Goal: Information Seeking & Learning: Find contact information

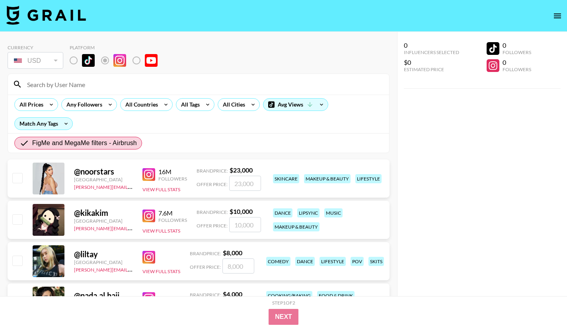
scroll to position [174, 0]
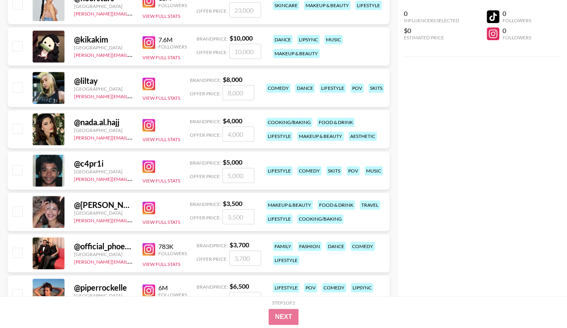
click at [144, 207] on img at bounding box center [148, 208] width 13 height 13
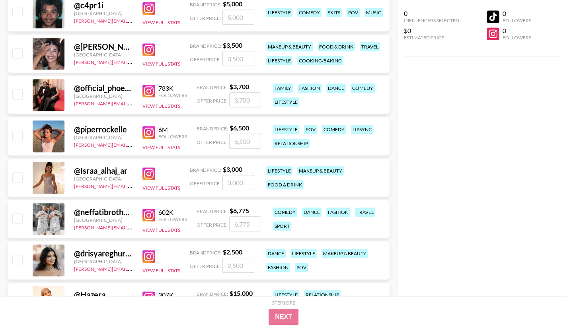
scroll to position [333, 0]
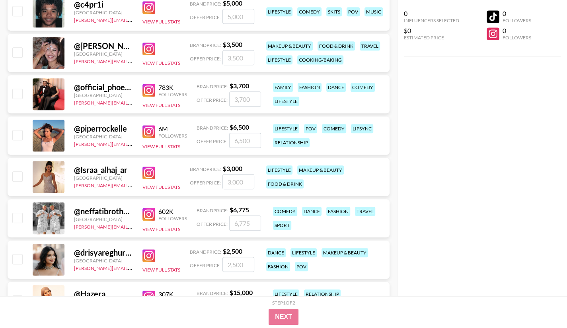
click at [154, 92] on img at bounding box center [148, 90] width 13 height 13
click at [151, 129] on img at bounding box center [148, 131] width 13 height 13
click at [144, 174] on img at bounding box center [148, 173] width 13 height 13
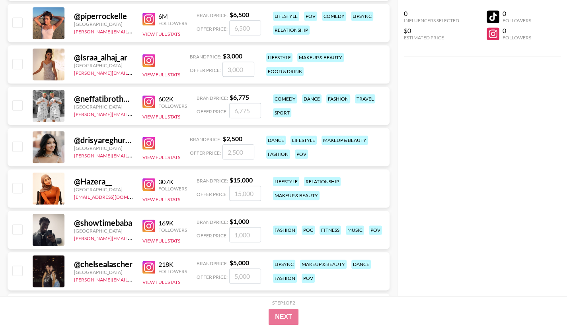
scroll to position [452, 0]
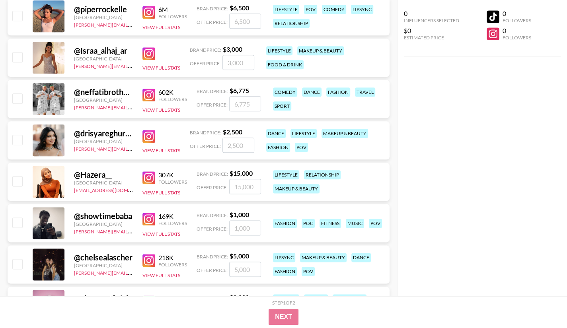
click at [149, 95] on img at bounding box center [148, 95] width 13 height 13
click at [150, 177] on img at bounding box center [148, 178] width 13 height 13
click at [142, 138] on img at bounding box center [148, 136] width 13 height 13
click at [152, 219] on img at bounding box center [148, 219] width 13 height 13
click at [150, 263] on img at bounding box center [148, 260] width 13 height 13
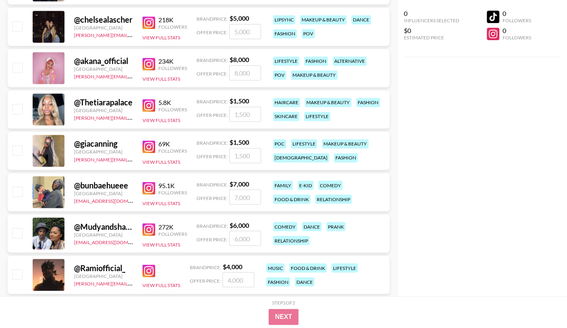
scroll to position [691, 0]
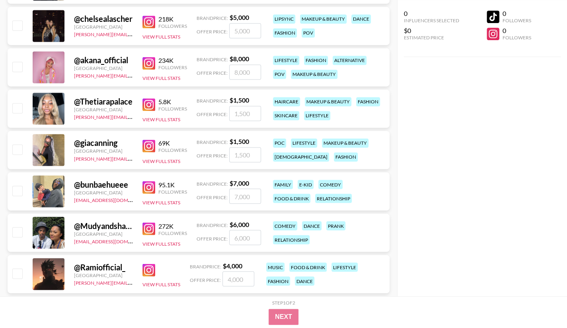
click at [150, 64] on img at bounding box center [148, 63] width 13 height 13
click at [145, 107] on img at bounding box center [148, 104] width 13 height 13
click at [147, 144] on img at bounding box center [148, 146] width 13 height 13
click at [146, 191] on img at bounding box center [148, 187] width 13 height 13
click at [148, 233] on img at bounding box center [148, 228] width 13 height 13
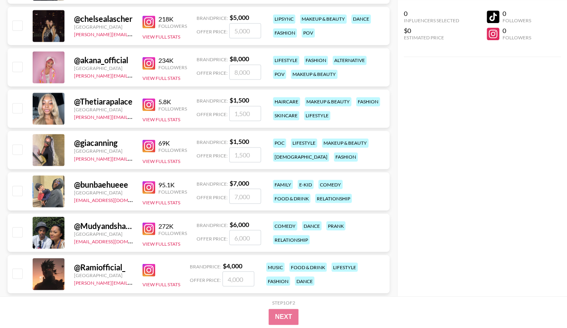
click at [150, 271] on img at bounding box center [148, 270] width 13 height 13
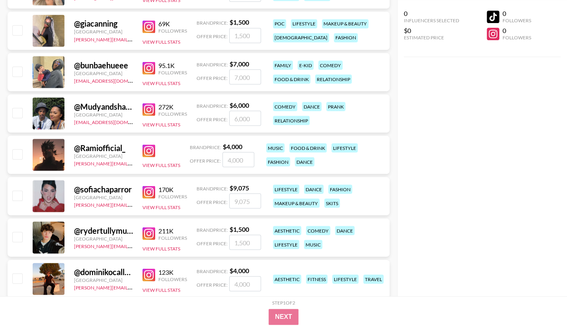
scroll to position [850, 0]
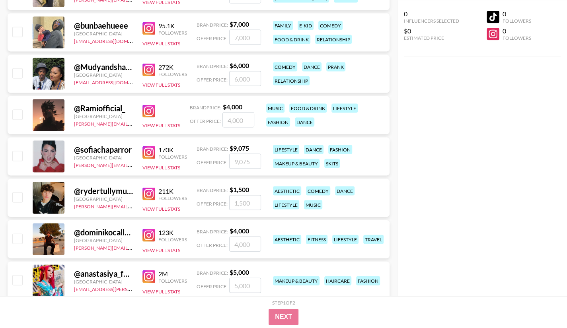
click at [145, 63] on div "272K Followers" at bounding box center [164, 70] width 45 height 14
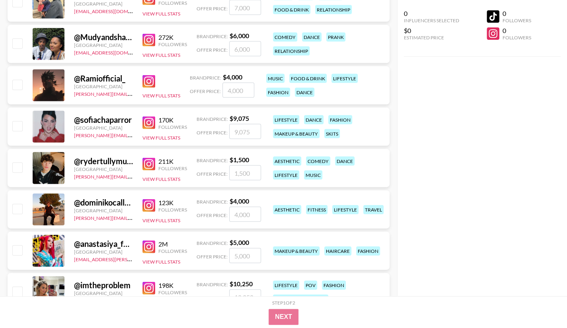
scroll to position [930, 0]
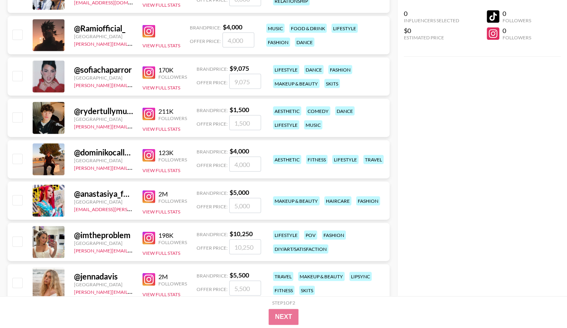
click at [149, 114] on img at bounding box center [148, 114] width 13 height 13
click at [144, 75] on img at bounding box center [148, 72] width 13 height 13
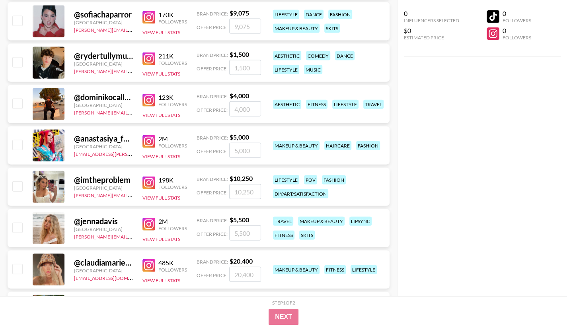
scroll to position [1009, 0]
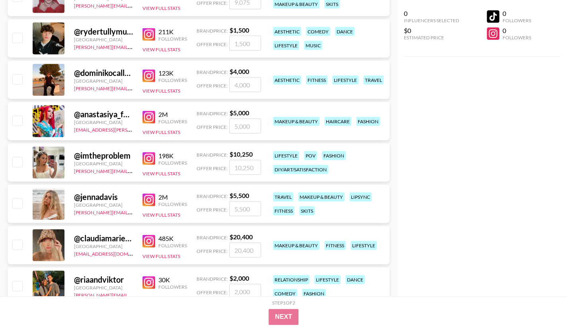
click at [144, 76] on img at bounding box center [148, 76] width 13 height 13
click at [148, 112] on img at bounding box center [148, 117] width 13 height 13
click at [151, 159] on img at bounding box center [148, 158] width 13 height 13
click at [150, 201] on img at bounding box center [148, 200] width 13 height 13
click at [146, 247] on div "485K Followers" at bounding box center [164, 242] width 45 height 14
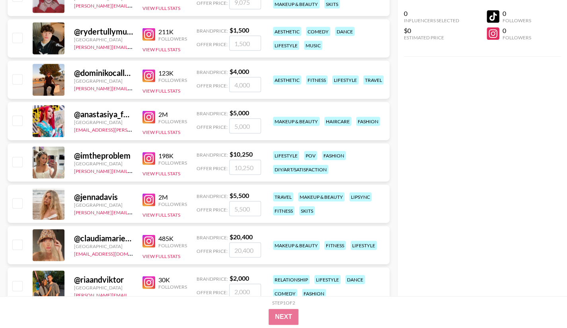
click at [150, 241] on img at bounding box center [148, 241] width 13 height 13
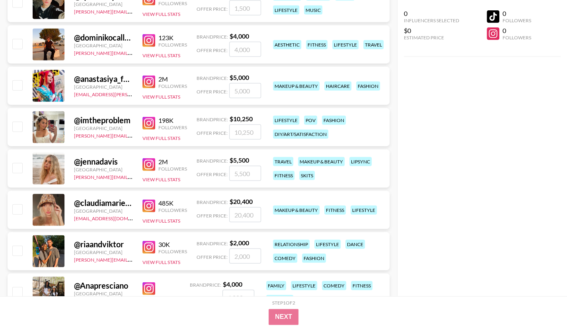
scroll to position [1129, 0]
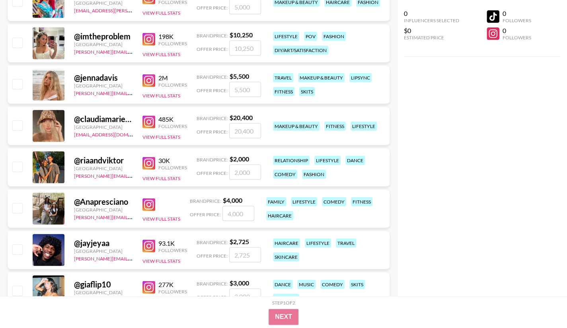
click at [150, 165] on img at bounding box center [148, 163] width 13 height 13
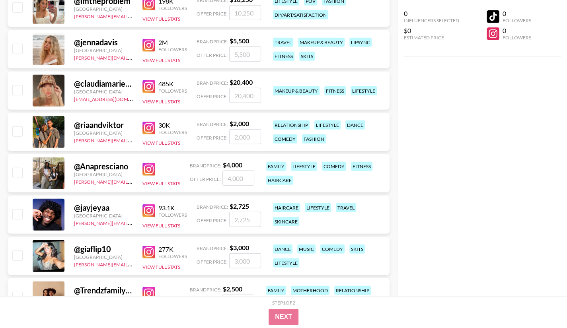
scroll to position [1208, 0]
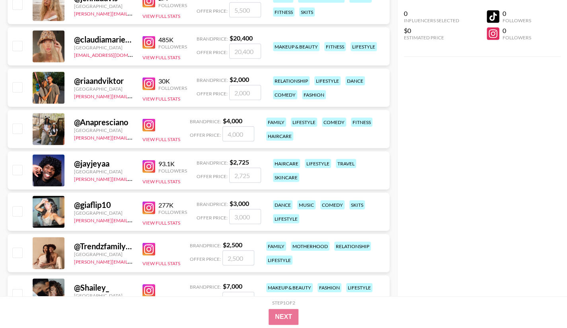
click at [145, 121] on img at bounding box center [148, 125] width 13 height 13
click at [149, 167] on img at bounding box center [148, 166] width 13 height 13
click at [145, 206] on img at bounding box center [148, 208] width 13 height 13
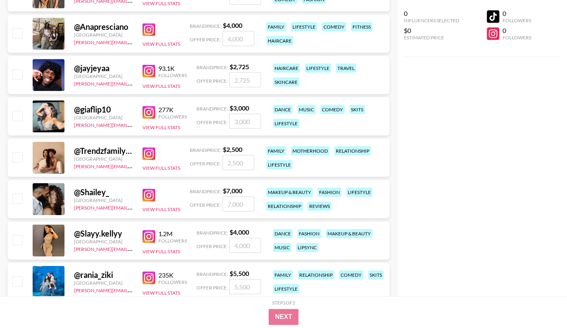
scroll to position [1328, 0]
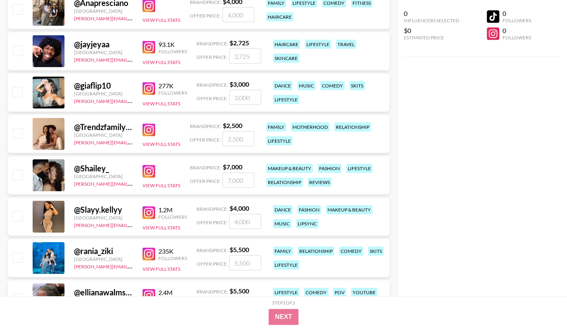
click at [147, 133] on img at bounding box center [148, 130] width 13 height 13
click at [146, 174] on img at bounding box center [148, 171] width 13 height 13
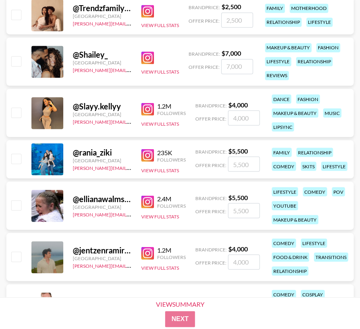
scroll to position [1493, 0]
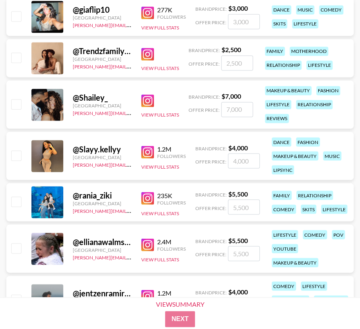
click at [148, 100] on img at bounding box center [147, 100] width 13 height 13
click at [141, 154] on img at bounding box center [147, 152] width 13 height 13
click at [146, 194] on img at bounding box center [147, 198] width 13 height 13
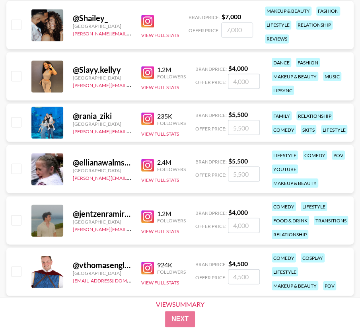
scroll to position [1652, 0]
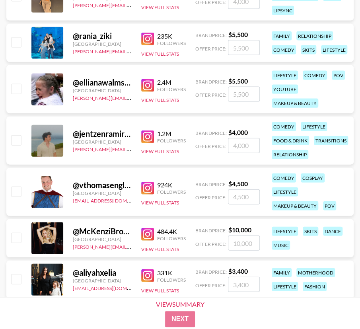
click at [150, 84] on img at bounding box center [147, 85] width 13 height 13
click at [144, 133] on img at bounding box center [147, 137] width 13 height 13
click at [142, 188] on img at bounding box center [147, 188] width 13 height 13
click at [146, 230] on img at bounding box center [147, 234] width 13 height 13
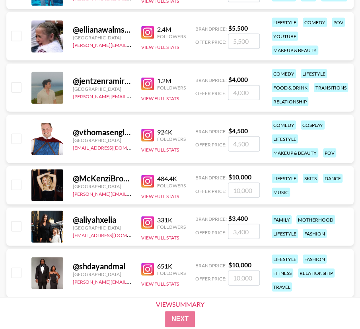
scroll to position [1812, 0]
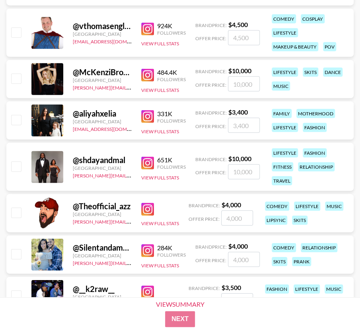
click at [142, 115] on img at bounding box center [147, 116] width 13 height 13
click at [143, 203] on img at bounding box center [147, 209] width 13 height 13
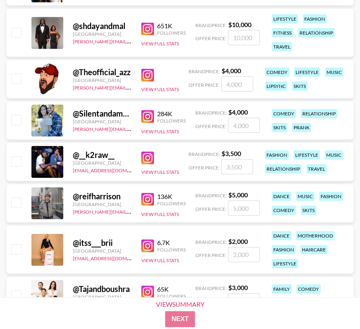
scroll to position [1971, 0]
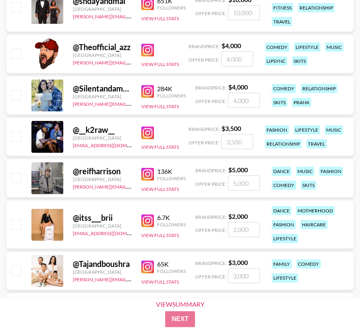
click at [144, 94] on img at bounding box center [147, 91] width 13 height 13
click at [140, 133] on div "@ __k2raw__ [GEOGRAPHIC_DATA] [EMAIL_ADDRESS][DOMAIN_NAME] View Full Stats Bran…" at bounding box center [179, 137] width 347 height 38
click at [143, 136] on img at bounding box center [147, 133] width 13 height 13
click at [150, 170] on img at bounding box center [147, 174] width 13 height 13
click at [150, 226] on img at bounding box center [147, 221] width 13 height 13
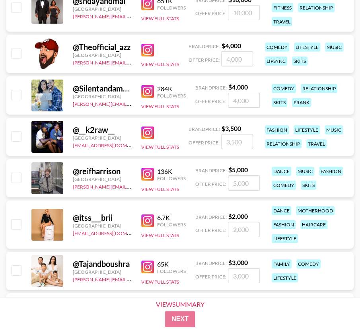
click at [144, 268] on img at bounding box center [147, 267] width 13 height 13
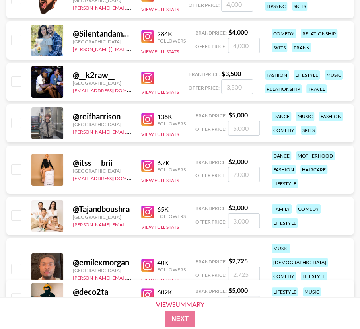
scroll to position [2090, 0]
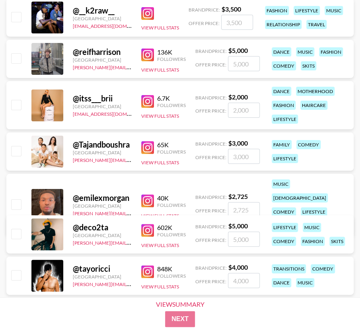
click at [150, 195] on img at bounding box center [147, 201] width 13 height 13
click at [148, 232] on img at bounding box center [147, 230] width 13 height 13
click at [144, 269] on img at bounding box center [147, 271] width 13 height 13
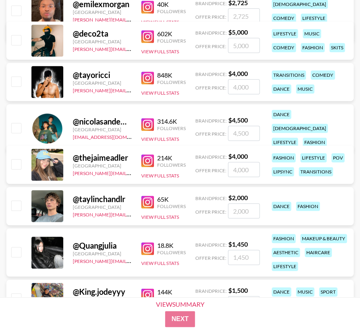
scroll to position [2329, 0]
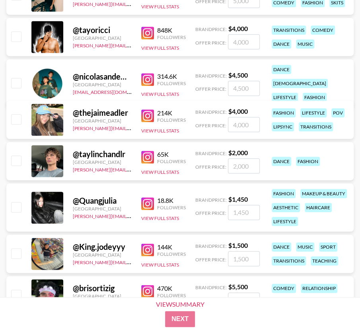
click at [148, 73] on img at bounding box center [147, 79] width 13 height 13
click at [143, 115] on img at bounding box center [147, 115] width 13 height 13
click at [147, 159] on img at bounding box center [147, 157] width 13 height 13
click at [146, 206] on img at bounding box center [147, 203] width 13 height 13
click at [146, 253] on img at bounding box center [147, 250] width 13 height 13
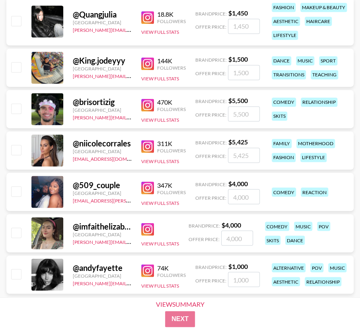
scroll to position [2528, 0]
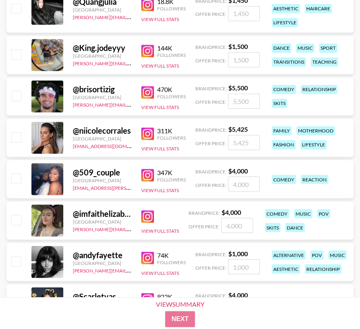
click at [150, 94] on img at bounding box center [147, 92] width 13 height 13
click at [149, 130] on img at bounding box center [147, 133] width 13 height 13
click at [146, 176] on img at bounding box center [147, 175] width 13 height 13
click at [144, 216] on img at bounding box center [147, 216] width 13 height 13
click at [147, 254] on img at bounding box center [147, 258] width 13 height 13
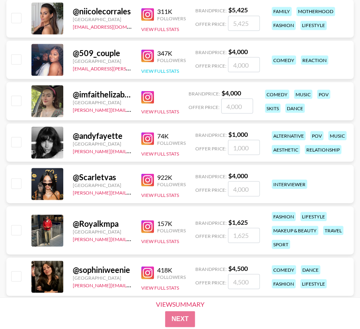
scroll to position [2727, 0]
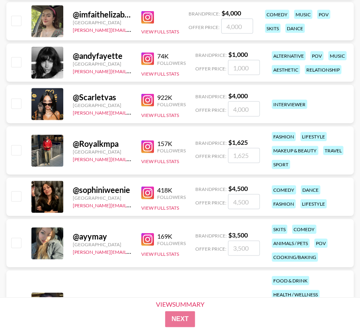
click at [151, 102] on img at bounding box center [147, 100] width 13 height 13
click at [150, 148] on img at bounding box center [147, 146] width 13 height 13
click at [148, 99] on img at bounding box center [147, 100] width 13 height 13
click at [145, 195] on img at bounding box center [147, 193] width 13 height 13
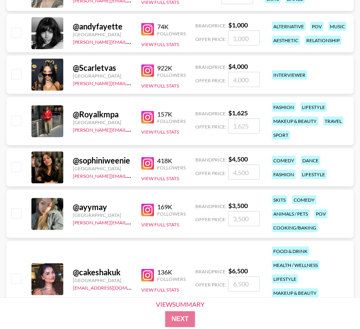
scroll to position [2767, 0]
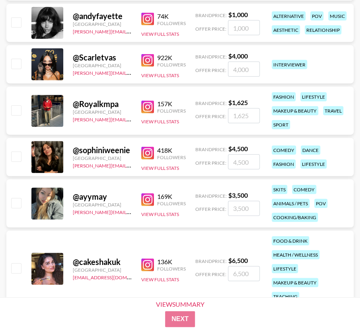
click at [147, 200] on img at bounding box center [147, 199] width 13 height 13
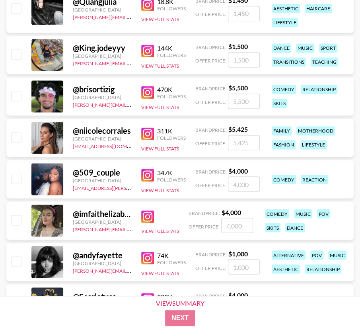
scroll to position [2568, 0]
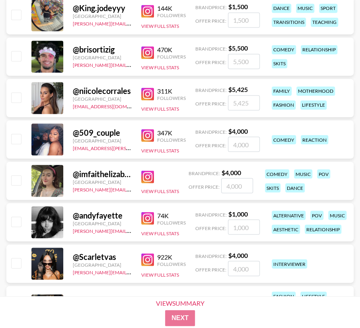
click at [150, 95] on img at bounding box center [147, 94] width 13 height 13
click at [149, 131] on img at bounding box center [147, 135] width 13 height 13
click at [142, 176] on img at bounding box center [147, 176] width 13 height 13
click at [146, 214] on img at bounding box center [147, 218] width 13 height 13
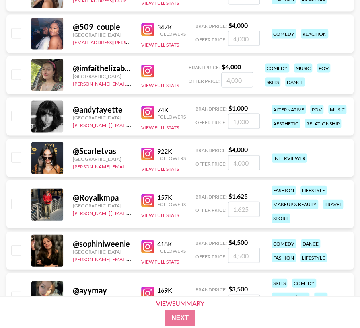
scroll to position [2687, 0]
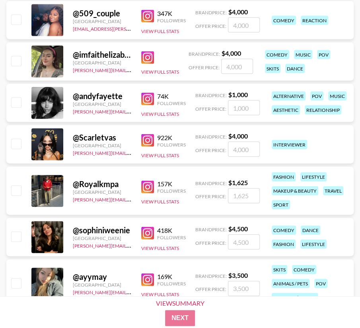
click at [146, 138] on img at bounding box center [147, 140] width 13 height 13
click at [155, 192] on div "157K Followers" at bounding box center [163, 186] width 45 height 14
click at [156, 191] on link at bounding box center [149, 186] width 16 height 13
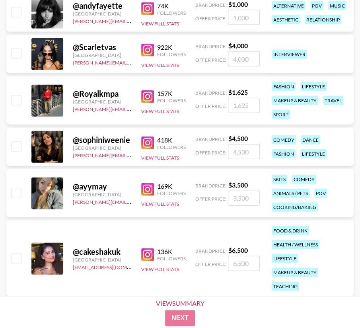
scroll to position [2807, 0]
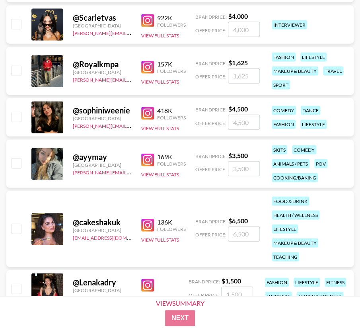
click at [149, 118] on img at bounding box center [147, 113] width 13 height 13
click at [148, 160] on img at bounding box center [147, 160] width 13 height 13
click at [8, 177] on div "@ ayymay [GEOGRAPHIC_DATA] [PERSON_NAME][EMAIL_ADDRESS][PERSON_NAME][DOMAIN_NAM…" at bounding box center [179, 164] width 347 height 48
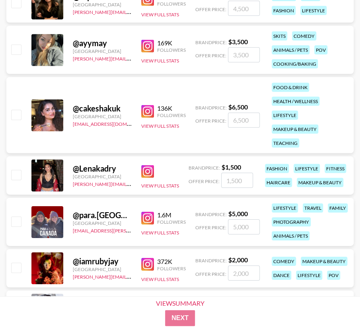
scroll to position [2926, 0]
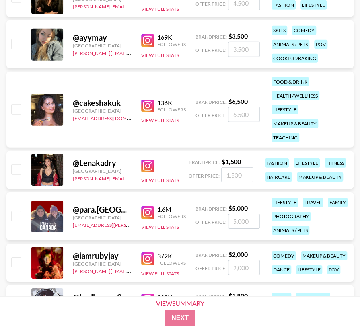
click at [144, 102] on img at bounding box center [147, 105] width 13 height 13
click at [146, 164] on img at bounding box center [147, 166] width 13 height 13
click at [146, 213] on img at bounding box center [147, 212] width 13 height 13
click at [149, 259] on img at bounding box center [147, 258] width 13 height 13
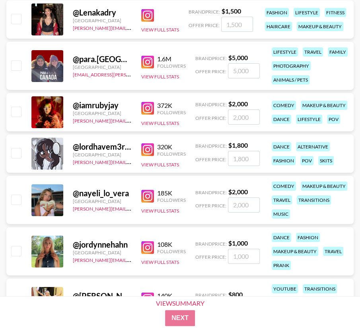
scroll to position [3125, 0]
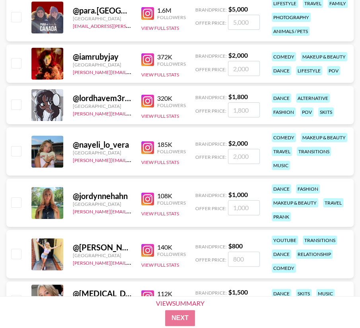
click at [148, 102] on img at bounding box center [147, 101] width 13 height 13
click at [149, 148] on img at bounding box center [147, 147] width 13 height 13
click at [155, 203] on link at bounding box center [149, 199] width 16 height 13
click at [147, 246] on img at bounding box center [147, 250] width 13 height 13
click at [152, 291] on img at bounding box center [147, 296] width 13 height 13
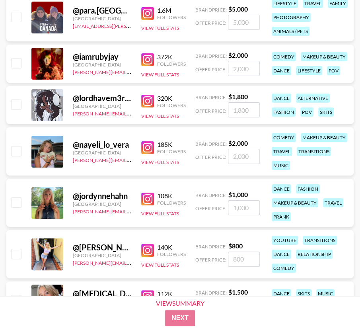
click at [153, 199] on img at bounding box center [147, 199] width 13 height 13
click at [147, 250] on img at bounding box center [147, 250] width 13 height 13
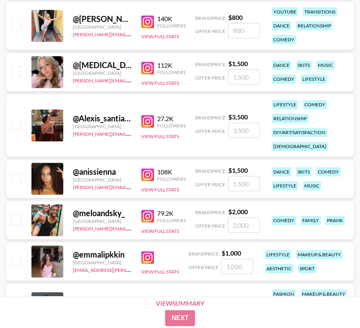
scroll to position [3364, 0]
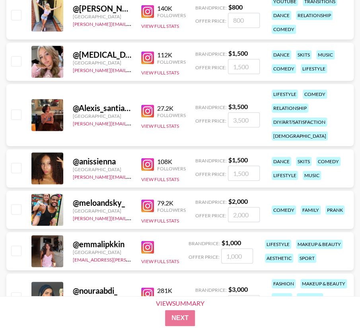
click at [145, 57] on img at bounding box center [147, 57] width 13 height 13
click at [144, 115] on img at bounding box center [147, 111] width 13 height 13
click at [147, 169] on img at bounding box center [147, 164] width 13 height 13
click at [148, 204] on img at bounding box center [147, 205] width 13 height 13
click at [146, 247] on img at bounding box center [147, 247] width 13 height 13
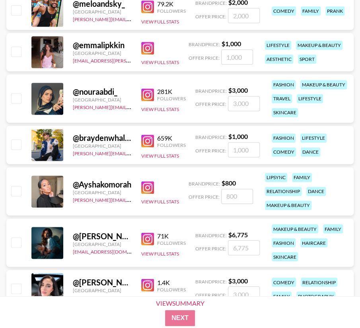
scroll to position [3603, 0]
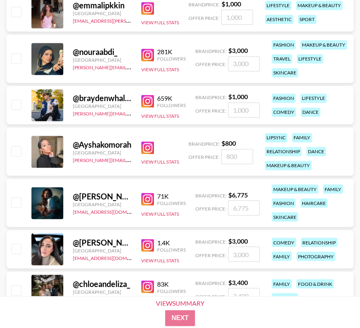
click at [155, 59] on link at bounding box center [149, 55] width 16 height 13
click at [149, 100] on img at bounding box center [147, 101] width 13 height 13
click at [148, 148] on img at bounding box center [147, 147] width 13 height 13
click at [148, 200] on img at bounding box center [147, 199] width 13 height 13
click at [146, 240] on img at bounding box center [147, 245] width 13 height 13
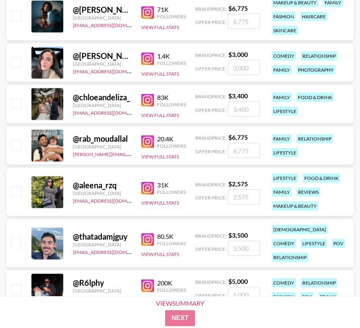
scroll to position [3801, 0]
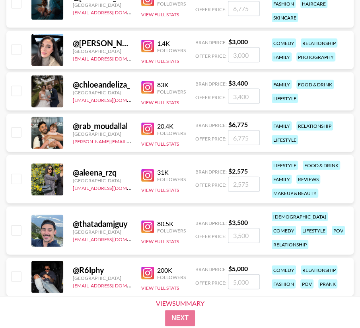
click at [149, 86] on img at bounding box center [147, 87] width 13 height 13
click at [153, 130] on img at bounding box center [147, 129] width 13 height 13
click at [150, 177] on img at bounding box center [147, 175] width 13 height 13
click at [146, 226] on img at bounding box center [147, 226] width 13 height 13
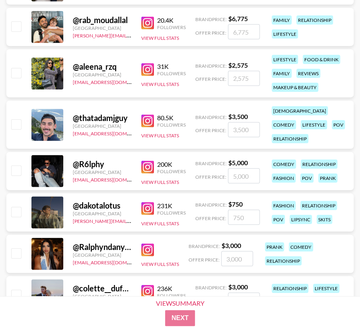
scroll to position [3921, 0]
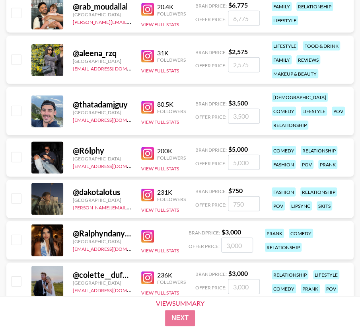
click at [138, 155] on div "@ R6lphy [GEOGRAPHIC_DATA] [EMAIL_ADDRESS][DOMAIN_NAME] 200K Followers View Ful…" at bounding box center [179, 157] width 347 height 38
click at [140, 156] on div "@ R6lphy [GEOGRAPHIC_DATA] [EMAIL_ADDRESS][DOMAIN_NAME] 200K Followers View Ful…" at bounding box center [179, 157] width 347 height 38
click at [147, 152] on img at bounding box center [147, 153] width 13 height 13
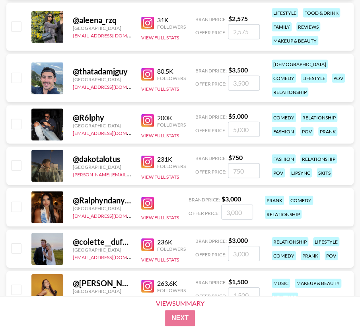
scroll to position [4000, 0]
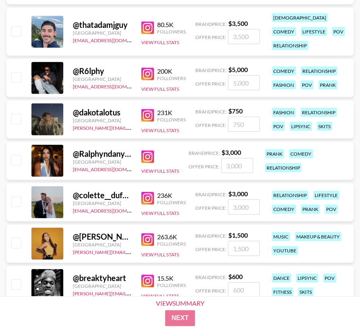
click at [150, 118] on img at bounding box center [147, 115] width 13 height 13
click at [142, 158] on img at bounding box center [147, 156] width 13 height 13
click at [146, 199] on img at bounding box center [147, 198] width 13 height 13
click at [151, 236] on img at bounding box center [147, 239] width 13 height 13
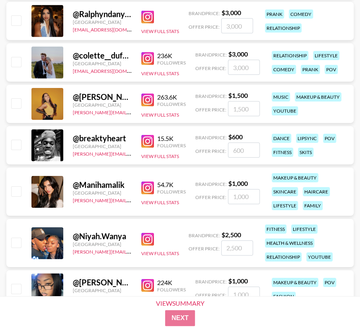
scroll to position [4160, 0]
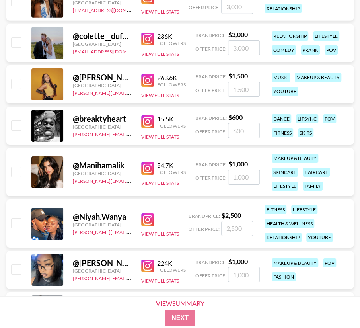
click at [147, 124] on img at bounding box center [147, 121] width 13 height 13
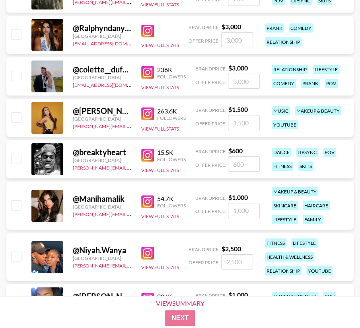
scroll to position [4080, 0]
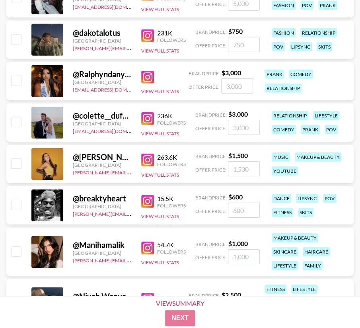
click at [149, 36] on img at bounding box center [147, 35] width 13 height 13
click at [142, 114] on img at bounding box center [147, 118] width 13 height 13
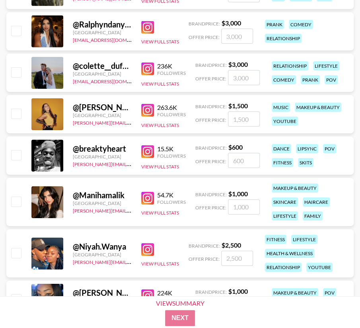
scroll to position [4199, 0]
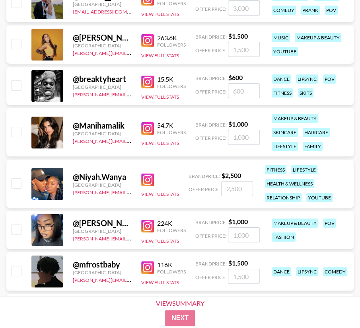
click at [151, 129] on img at bounding box center [147, 128] width 13 height 13
click at [144, 172] on div "View Full Stats" at bounding box center [160, 183] width 38 height 27
click at [148, 174] on img at bounding box center [147, 180] width 13 height 13
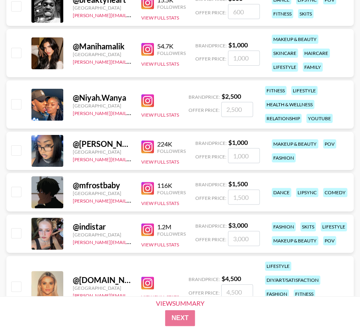
scroll to position [4279, 0]
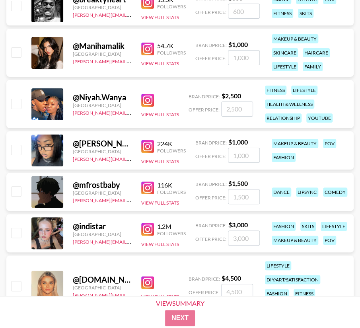
click at [152, 145] on img at bounding box center [147, 146] width 13 height 13
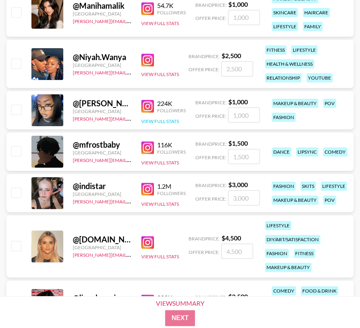
scroll to position [4359, 0]
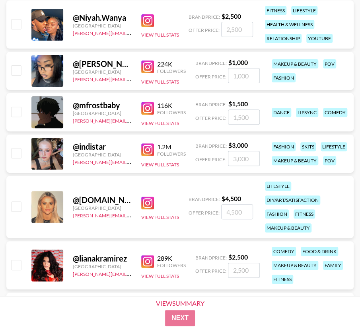
click at [147, 107] on img at bounding box center [147, 108] width 13 height 13
click at [143, 148] on img at bounding box center [147, 149] width 13 height 13
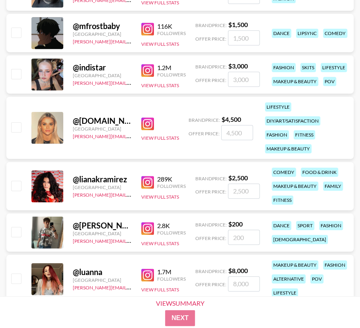
scroll to position [4438, 0]
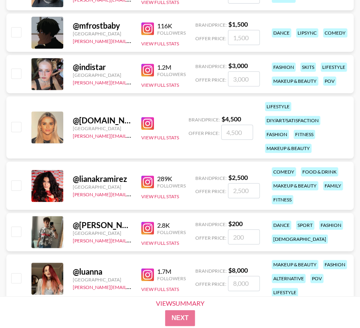
click at [147, 128] on img at bounding box center [147, 123] width 13 height 13
click at [147, 186] on img at bounding box center [147, 182] width 13 height 13
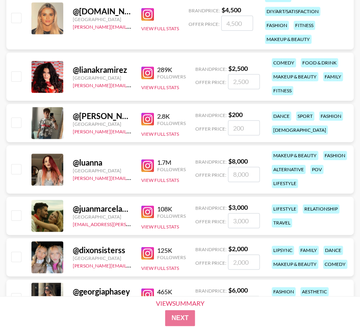
scroll to position [4558, 0]
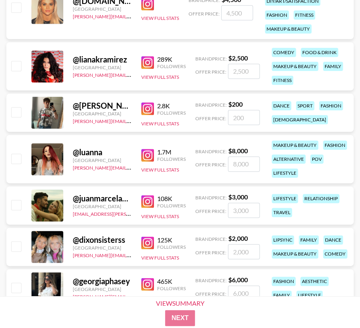
click at [152, 109] on img at bounding box center [147, 108] width 13 height 13
click at [145, 151] on img at bounding box center [147, 155] width 13 height 13
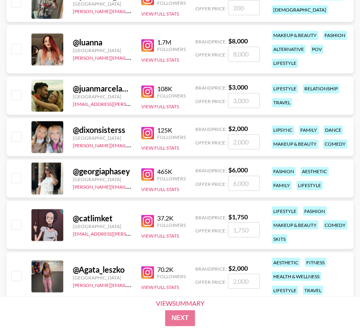
scroll to position [4677, 0]
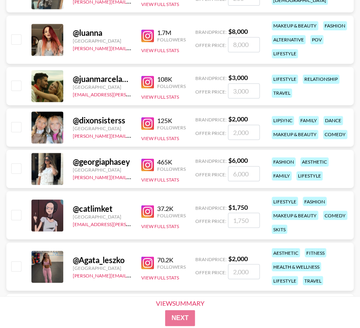
click at [146, 82] on img at bounding box center [147, 82] width 13 height 13
click at [146, 122] on img at bounding box center [147, 123] width 13 height 13
click at [140, 164] on div "@ georgiaphasey [GEOGRAPHIC_DATA] [PERSON_NAME][EMAIL_ADDRESS][PERSON_NAME][DOM…" at bounding box center [179, 169] width 347 height 38
click at [153, 167] on img at bounding box center [147, 164] width 13 height 13
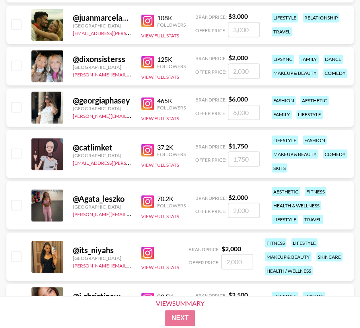
scroll to position [4796, 0]
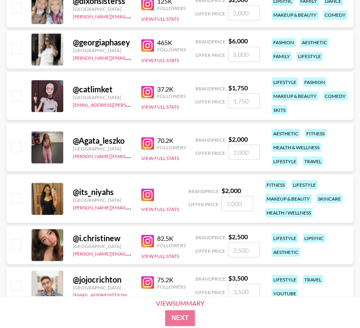
click at [150, 86] on img at bounding box center [147, 92] width 13 height 13
click at [146, 141] on img at bounding box center [147, 143] width 13 height 13
click at [150, 195] on img at bounding box center [147, 194] width 13 height 13
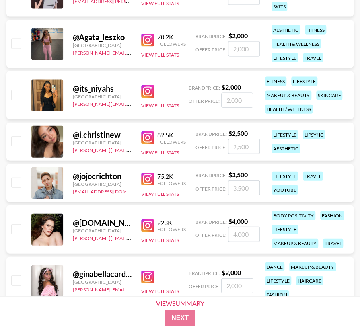
scroll to position [4916, 0]
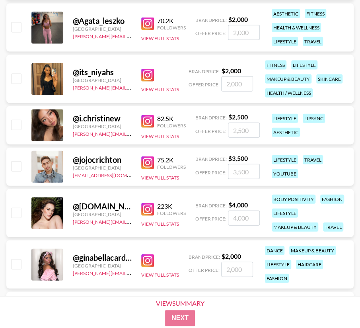
click at [149, 116] on img at bounding box center [147, 121] width 13 height 13
click at [149, 159] on img at bounding box center [147, 162] width 13 height 13
click at [142, 205] on img at bounding box center [147, 209] width 13 height 13
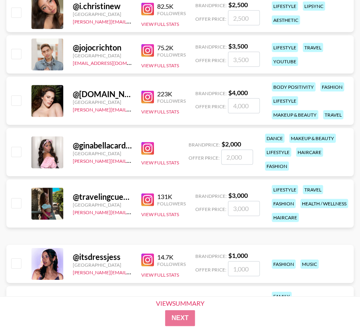
scroll to position [5075, 0]
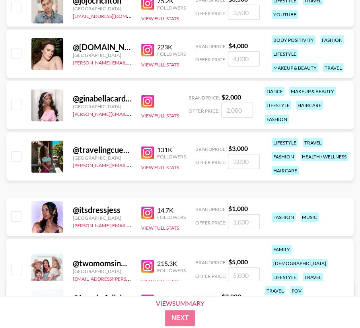
click at [145, 102] on img at bounding box center [147, 101] width 13 height 13
click at [146, 167] on div "131K Followers View Full Stats" at bounding box center [163, 156] width 45 height 28
click at [146, 158] on img at bounding box center [147, 152] width 13 height 13
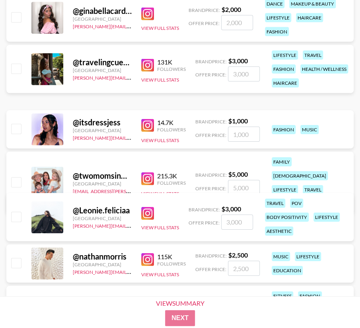
scroll to position [5234, 0]
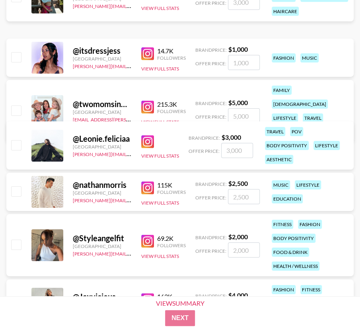
click at [149, 101] on img at bounding box center [147, 107] width 13 height 13
click at [146, 140] on img at bounding box center [147, 141] width 13 height 13
click at [147, 187] on img at bounding box center [147, 187] width 13 height 13
click at [149, 242] on img at bounding box center [147, 241] width 13 height 13
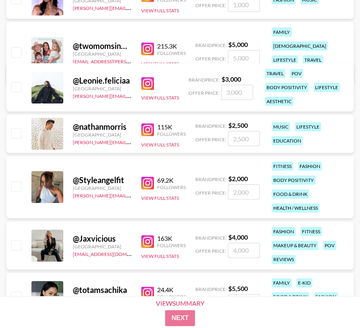
scroll to position [5354, 0]
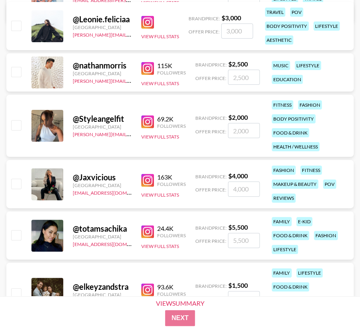
click at [149, 178] on img at bounding box center [147, 180] width 13 height 13
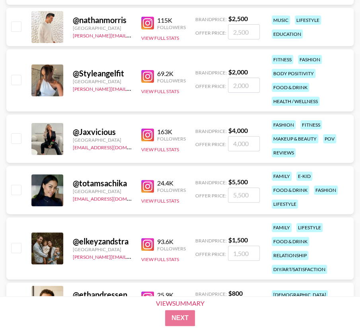
scroll to position [5473, 0]
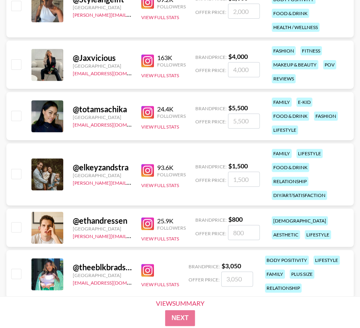
click at [153, 109] on img at bounding box center [147, 112] width 13 height 13
click at [147, 165] on img at bounding box center [147, 170] width 13 height 13
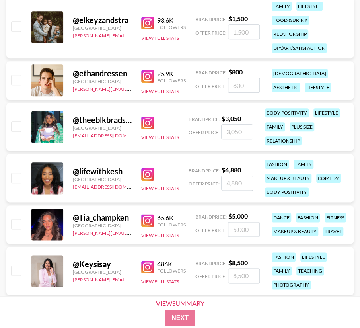
scroll to position [5632, 0]
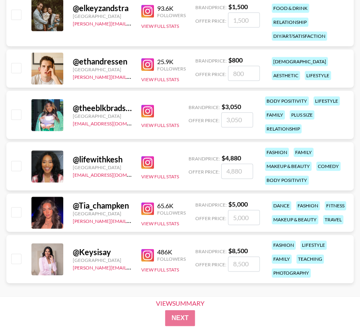
click at [153, 110] on img at bounding box center [147, 111] width 13 height 13
click at [144, 63] on img at bounding box center [147, 64] width 13 height 13
click at [152, 210] on img at bounding box center [147, 208] width 13 height 13
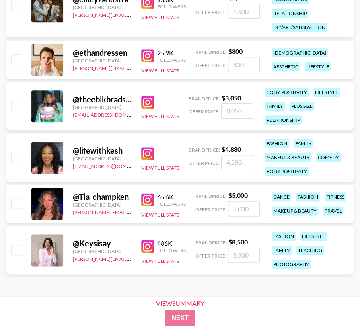
click at [149, 248] on img at bounding box center [147, 246] width 13 height 13
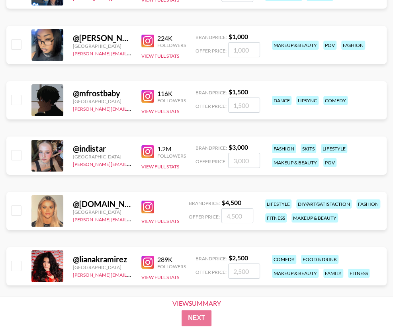
scroll to position [4504, 0]
